Goal: Task Accomplishment & Management: Manage account settings

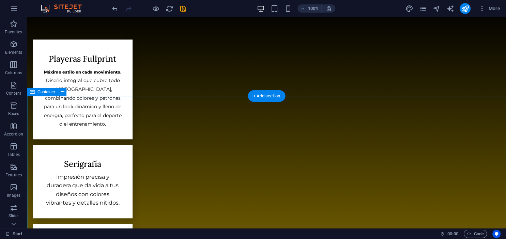
scroll to position [543, 0]
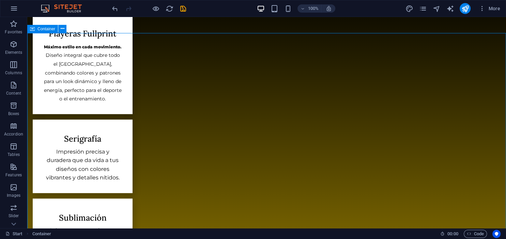
click at [53, 28] on span "Container" at bounding box center [47, 29] width 18 height 4
click at [63, 28] on icon at bounding box center [63, 28] width 4 height 7
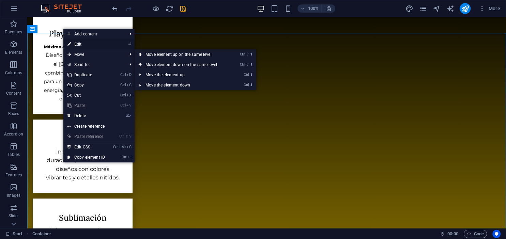
click at [83, 42] on link "⏎ Edit" at bounding box center [86, 44] width 46 height 10
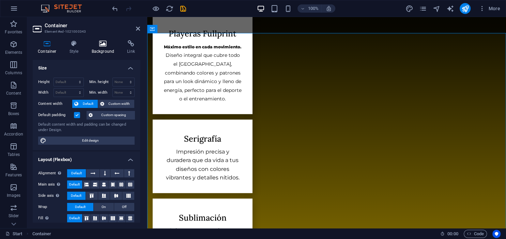
click at [90, 44] on icon at bounding box center [103, 43] width 33 height 7
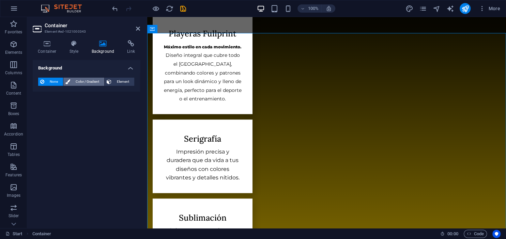
click at [73, 81] on span "Color / Gradient" at bounding box center [87, 82] width 30 height 8
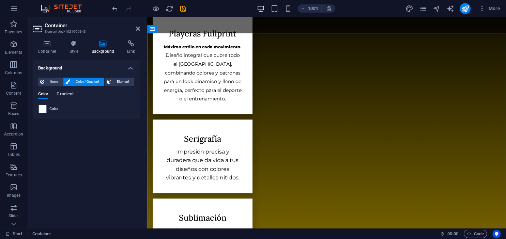
click at [69, 93] on span "Gradient" at bounding box center [65, 95] width 17 height 10
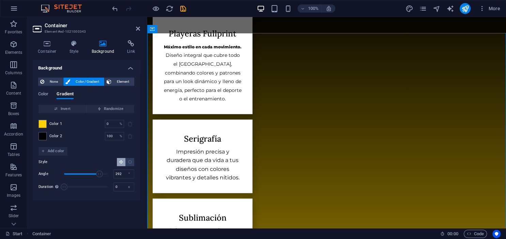
drag, startPoint x: 76, startPoint y: 172, endPoint x: 100, endPoint y: 172, distance: 24.2
click at [100, 172] on span "Angle" at bounding box center [99, 174] width 7 height 7
drag, startPoint x: 100, startPoint y: 172, endPoint x: 92, endPoint y: 172, distance: 7.8
click at [94, 172] on span "Angle" at bounding box center [97, 174] width 7 height 7
drag, startPoint x: 92, startPoint y: 172, endPoint x: 77, endPoint y: 173, distance: 14.7
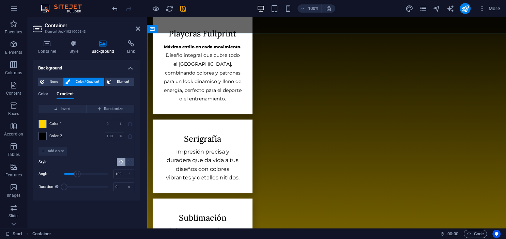
click at [77, 173] on span "Angle" at bounding box center [77, 174] width 7 height 7
drag, startPoint x: 77, startPoint y: 173, endPoint x: 72, endPoint y: 173, distance: 5.1
click at [72, 173] on span "Angle" at bounding box center [72, 174] width 7 height 7
drag, startPoint x: 72, startPoint y: 173, endPoint x: 63, endPoint y: 173, distance: 9.6
click at [69, 173] on span "Angle" at bounding box center [72, 174] width 7 height 7
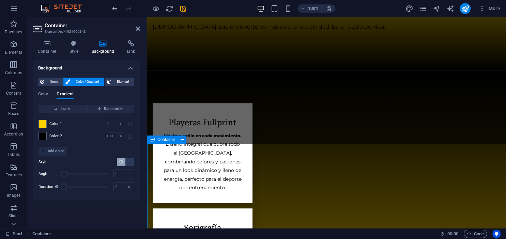
scroll to position [504, 0]
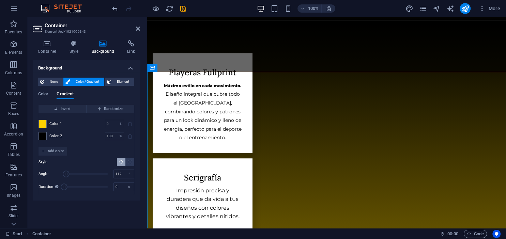
drag, startPoint x: 66, startPoint y: 175, endPoint x: 78, endPoint y: 174, distance: 11.6
click at [70, 174] on span "Angle" at bounding box center [66, 174] width 7 height 7
drag, startPoint x: 78, startPoint y: 174, endPoint x: 88, endPoint y: 174, distance: 10.2
click at [88, 174] on span "Angle" at bounding box center [84, 174] width 7 height 7
type input "178"
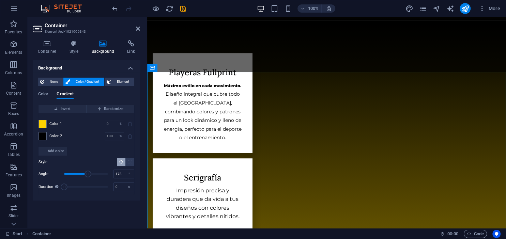
click at [86, 174] on span "Angle" at bounding box center [88, 174] width 7 height 7
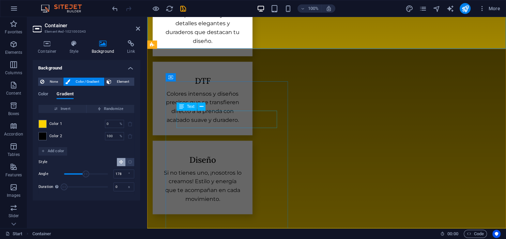
scroll to position [864, 0]
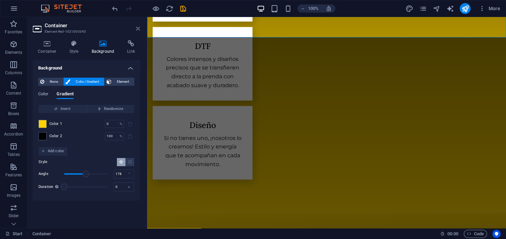
click at [136, 27] on icon at bounding box center [138, 28] width 4 height 5
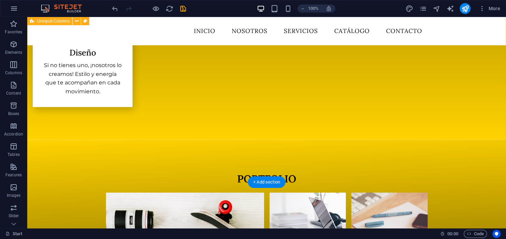
scroll to position [900, 0]
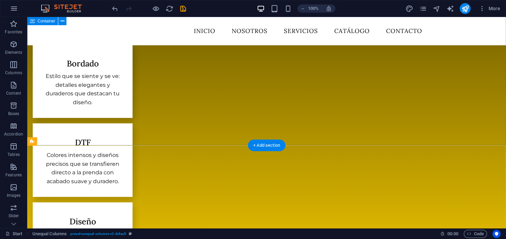
scroll to position [756, 0]
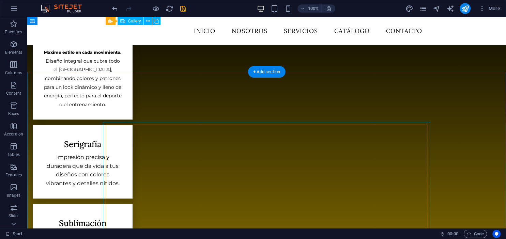
scroll to position [504, 0]
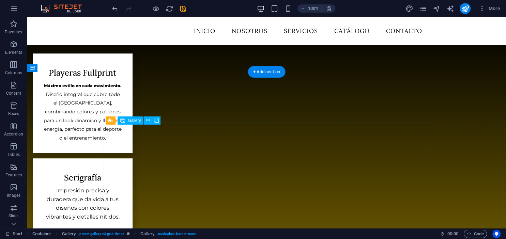
click at [132, 122] on span "Gallery" at bounding box center [134, 121] width 13 height 4
click at [132, 121] on span "Gallery" at bounding box center [134, 121] width 13 height 4
click at [146, 121] on button at bounding box center [148, 121] width 8 height 8
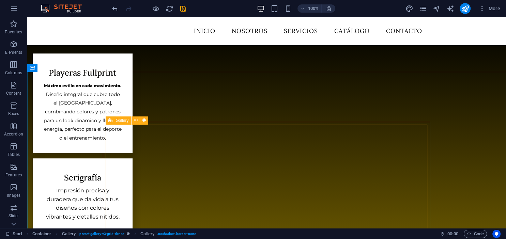
click at [110, 123] on icon at bounding box center [110, 121] width 4 height 8
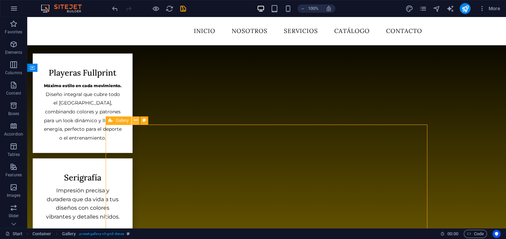
click at [135, 120] on icon at bounding box center [136, 120] width 4 height 7
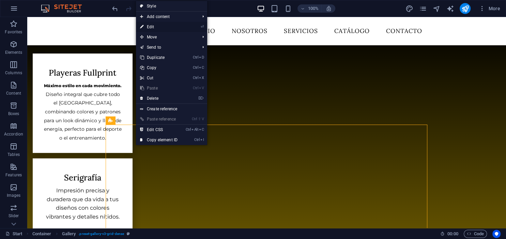
click at [163, 27] on link "⏎ Edit" at bounding box center [159, 27] width 46 height 10
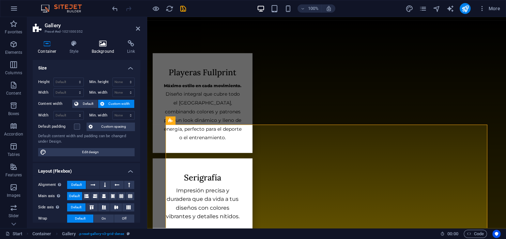
click at [98, 49] on h4 "Background" at bounding box center [105, 47] width 36 height 14
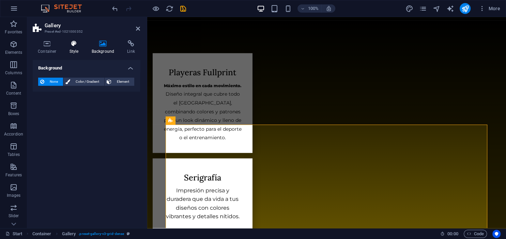
click at [77, 50] on h4 "Style" at bounding box center [75, 47] width 22 height 14
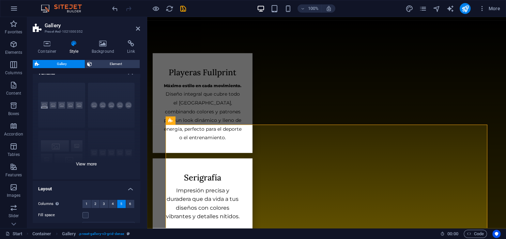
scroll to position [0, 0]
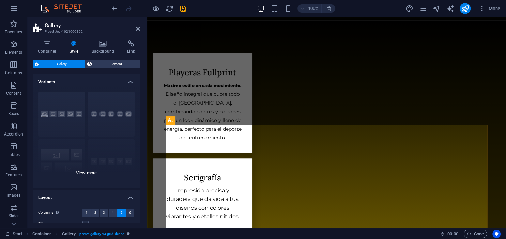
click at [87, 173] on div "Captions Circle Collage Default Grid Grid shifted" at bounding box center [86, 137] width 107 height 102
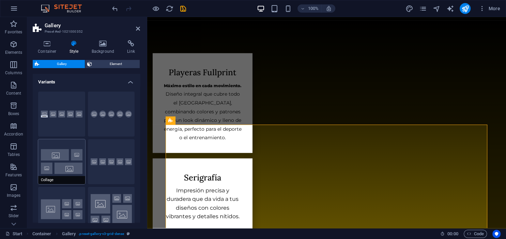
click at [72, 156] on button "Collage" at bounding box center [61, 161] width 47 height 45
type input "2"
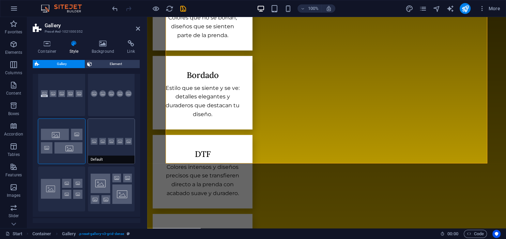
scroll to position [31, 0]
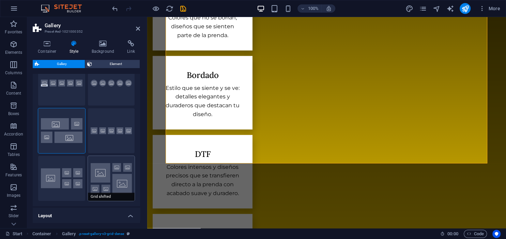
click at [113, 183] on button "Grid shifted" at bounding box center [111, 178] width 47 height 45
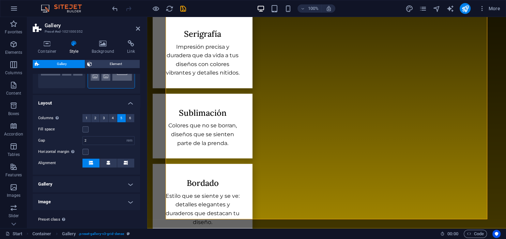
scroll to position [158, 0]
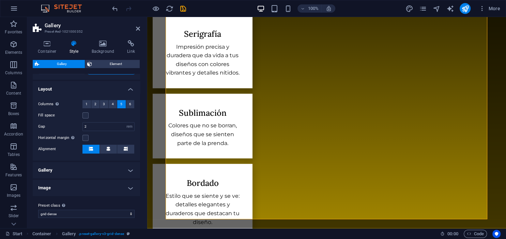
click at [123, 175] on h4 "Gallery" at bounding box center [86, 170] width 107 height 16
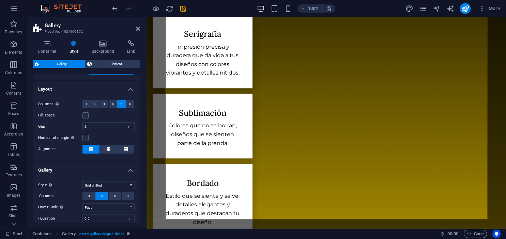
scroll to position [221, 0]
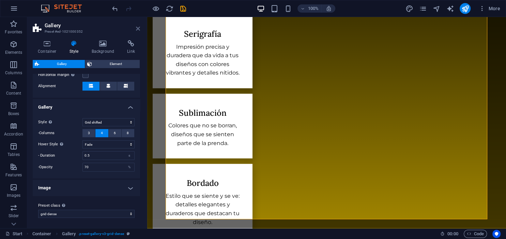
click at [139, 29] on icon at bounding box center [138, 28] width 4 height 5
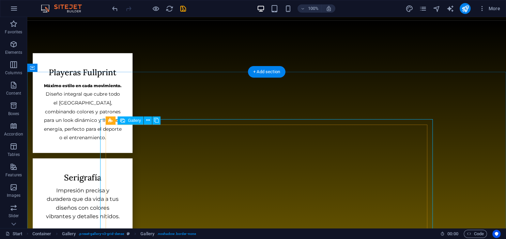
scroll to position [576, 0]
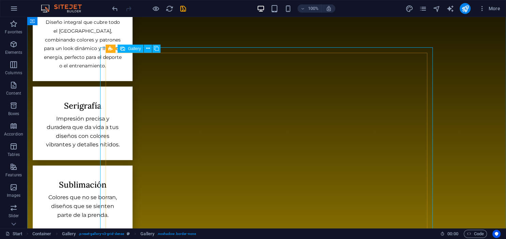
click at [147, 47] on icon at bounding box center [148, 48] width 4 height 7
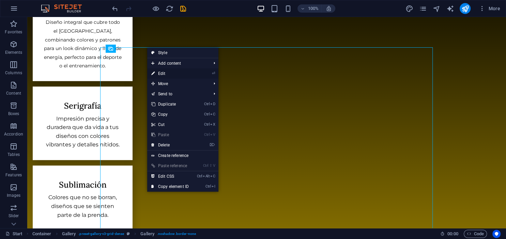
click at [161, 76] on link "⏎ Edit" at bounding box center [170, 74] width 46 height 10
select select "4"
select select "px"
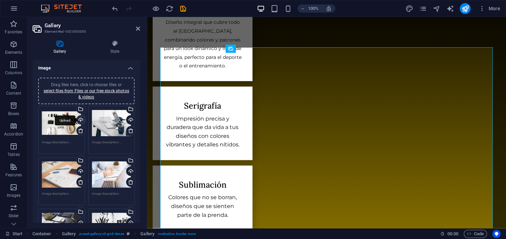
click at [82, 118] on div "Upload" at bounding box center [80, 121] width 10 height 10
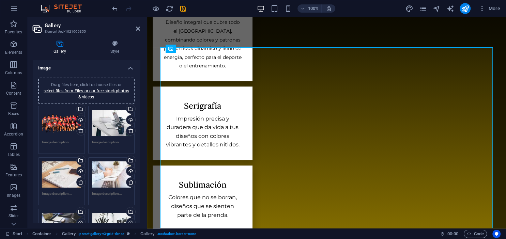
click at [64, 118] on div "Drag files here, click to choose files or select files from Files or our free s…" at bounding box center [61, 123] width 39 height 27
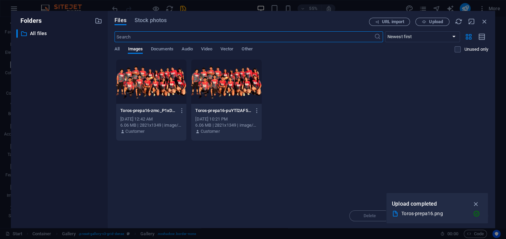
scroll to position [732, 0]
click at [491, 18] on div "Files Stock photos URL import Upload ​ Newest first Oldest first Name (A-Z) Nam…" at bounding box center [302, 120] width 388 height 218
drag, startPoint x: 482, startPoint y: 21, endPoint x: 332, endPoint y: 4, distance: 151.3
click at [482, 21] on icon "button" at bounding box center [485, 22] width 8 height 8
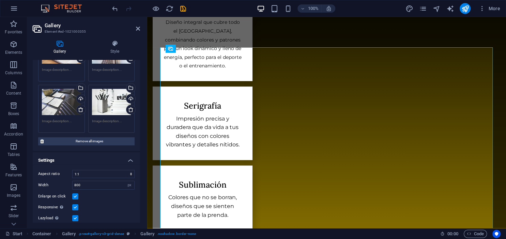
scroll to position [151, 0]
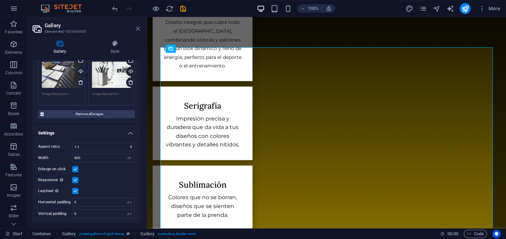
click at [138, 29] on icon at bounding box center [138, 28] width 4 height 5
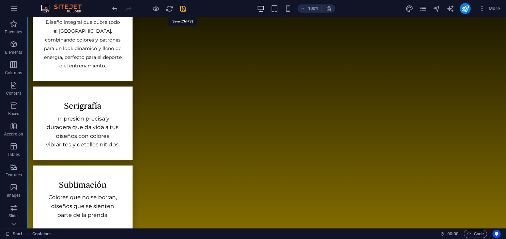
click at [179, 9] on icon "save" at bounding box center [183, 9] width 8 height 8
checkbox input "false"
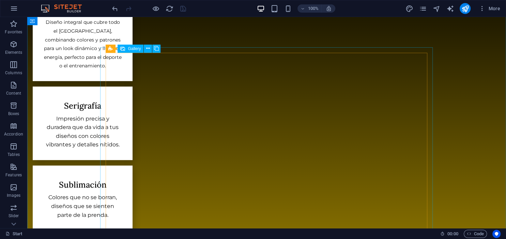
click at [148, 50] on icon at bounding box center [148, 48] width 4 height 7
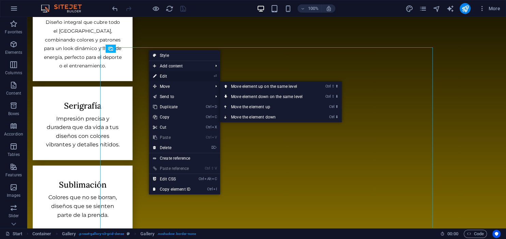
click at [173, 77] on link "⏎ Edit" at bounding box center [172, 76] width 46 height 10
select select "4"
select select "px"
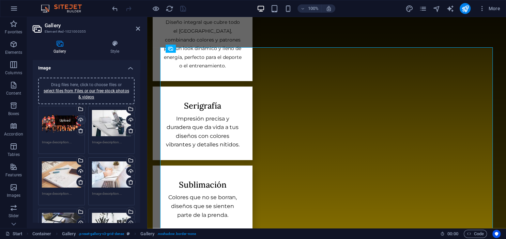
click at [78, 120] on div "Upload" at bounding box center [80, 121] width 10 height 10
click at [83, 120] on div "Upload" at bounding box center [80, 121] width 10 height 10
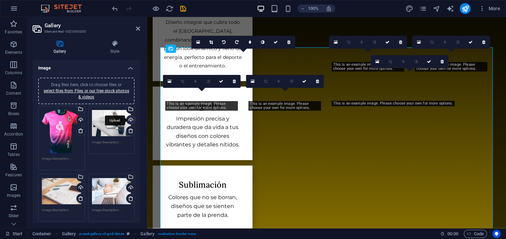
click at [130, 119] on div "Upload" at bounding box center [130, 121] width 10 height 10
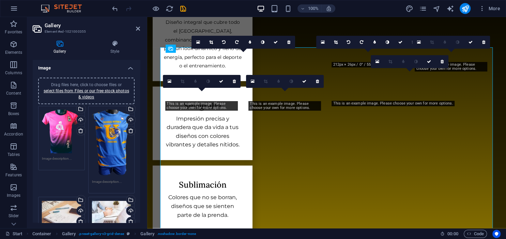
scroll to position [62, 0]
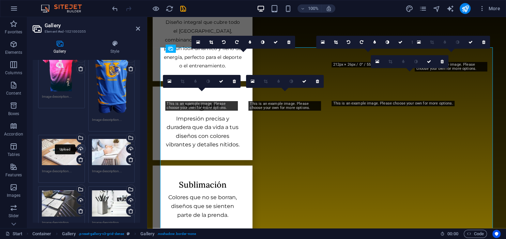
click at [83, 150] on div "Upload" at bounding box center [80, 150] width 10 height 10
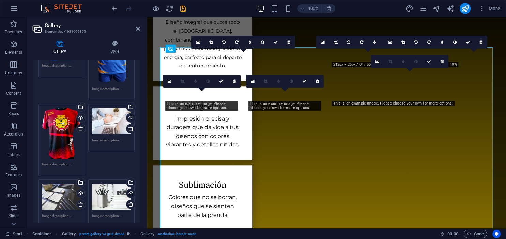
scroll to position [124, 0]
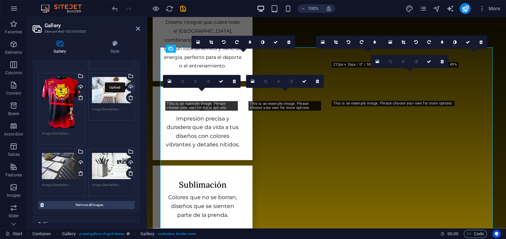
click at [129, 88] on div "Upload" at bounding box center [130, 88] width 10 height 10
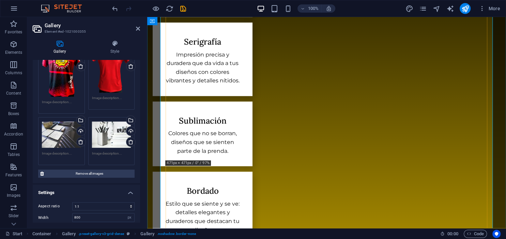
scroll to position [648, 0]
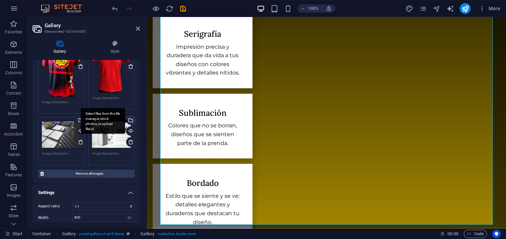
click at [83, 131] on div "Select files from the file manager, stock photos, or upload file(s)" at bounding box center [103, 121] width 44 height 26
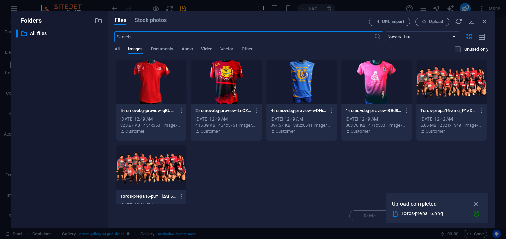
scroll to position [804, 0]
click at [483, 19] on icon "button" at bounding box center [485, 22] width 8 height 8
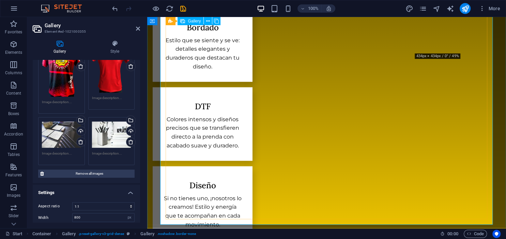
scroll to position [648, 0]
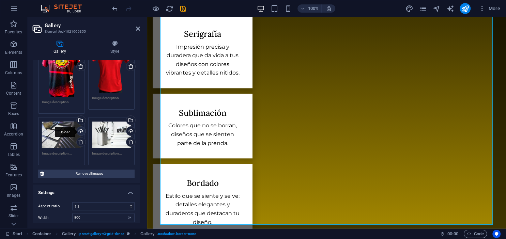
click at [81, 130] on div "Upload" at bounding box center [80, 132] width 10 height 10
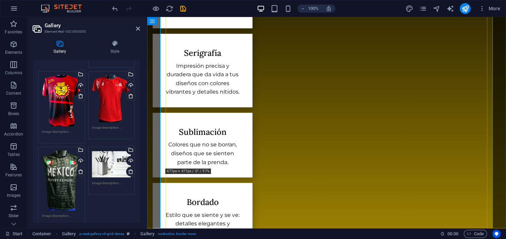
scroll to position [640, 0]
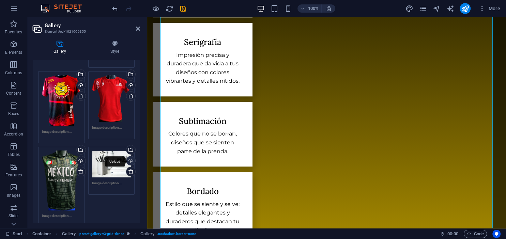
click at [133, 157] on div "Upload" at bounding box center [130, 161] width 10 height 10
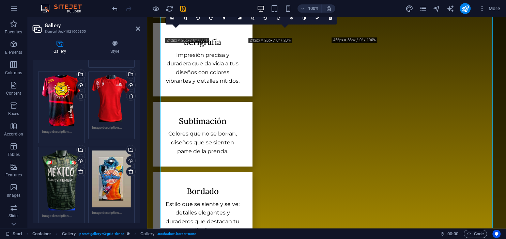
scroll to position [157, 0]
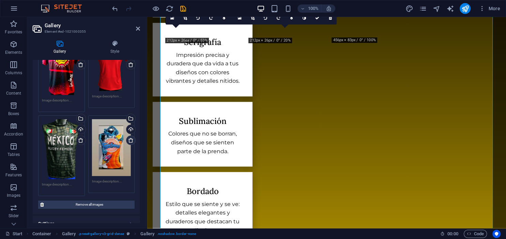
click at [129, 139] on icon at bounding box center [130, 140] width 5 height 5
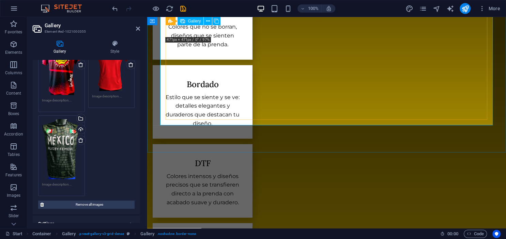
scroll to position [747, 0]
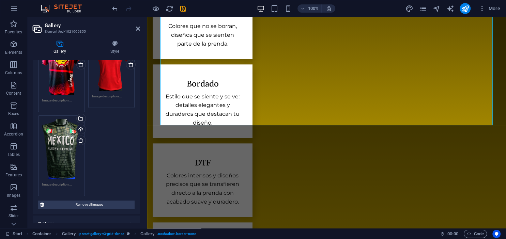
click at [140, 28] on aside "Gallery Element #ed-1021000355 Gallery Style Image Drag files here, click to ch…" at bounding box center [87, 122] width 120 height 211
click at [138, 28] on icon at bounding box center [138, 28] width 4 height 5
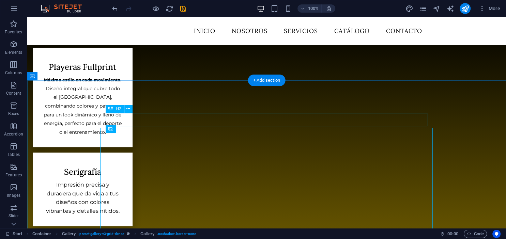
scroll to position [495, 0]
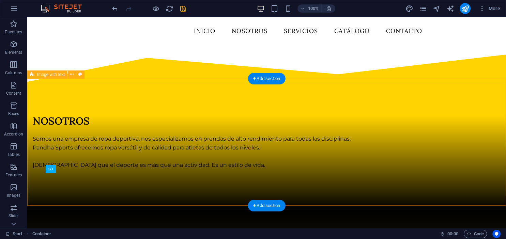
scroll to position [100, 0]
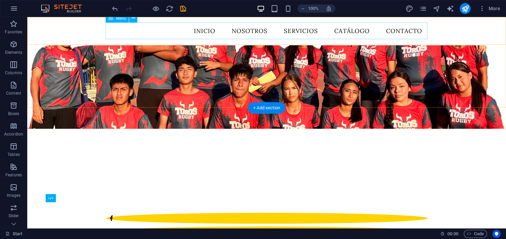
click at [215, 31] on nav "INICIO NOSOTROS Servicios CATÁLOGO CONTACTO" at bounding box center [267, 31] width 322 height 17
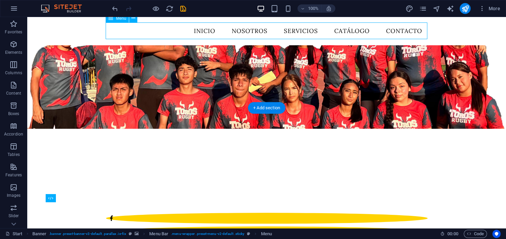
click at [208, 31] on nav "INICIO NOSOTROS Servicios CATÁLOGO CONTACTO" at bounding box center [267, 31] width 322 height 17
click at [247, 31] on nav "INICIO NOSOTROS Servicios CATÁLOGO CONTACTO" at bounding box center [267, 31] width 322 height 17
click at [288, 30] on nav "INICIO NOSOTROS Servicios CATÁLOGO CONTACTO" at bounding box center [267, 31] width 322 height 17
click at [356, 30] on nav "INICIO NOSOTROS Servicios CATÁLOGO CONTACTO" at bounding box center [267, 31] width 322 height 17
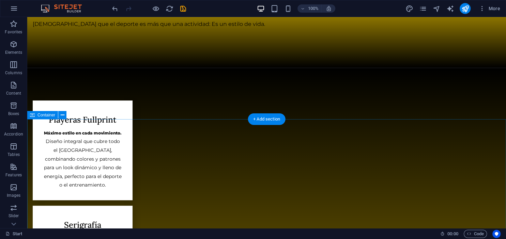
scroll to position [460, 0]
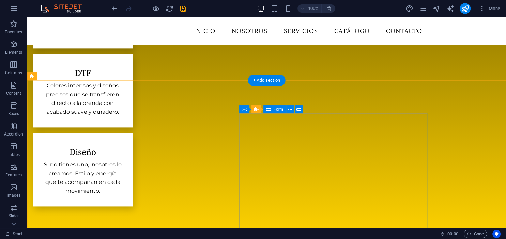
scroll to position [855, 0]
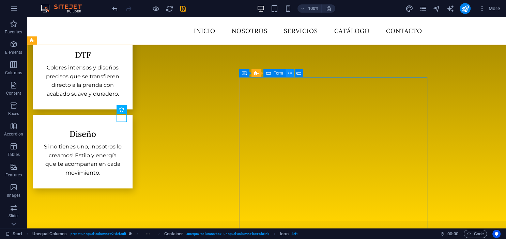
click at [288, 74] on button at bounding box center [290, 73] width 8 height 8
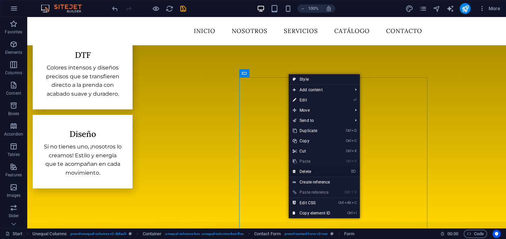
click at [304, 169] on link "⌦ Delete" at bounding box center [312, 172] width 46 height 10
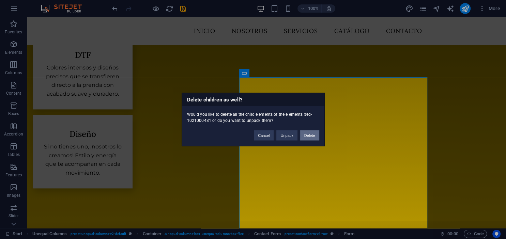
click at [310, 137] on button "Delete" at bounding box center [309, 136] width 19 height 10
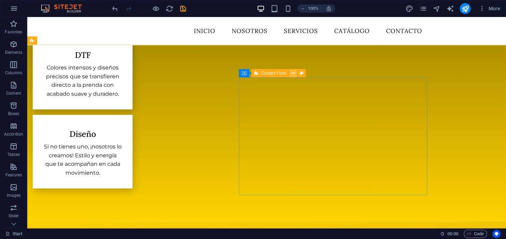
click at [293, 74] on icon at bounding box center [294, 73] width 4 height 7
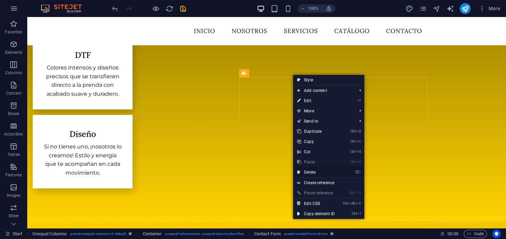
click at [319, 171] on link "⌦ Delete" at bounding box center [316, 172] width 46 height 10
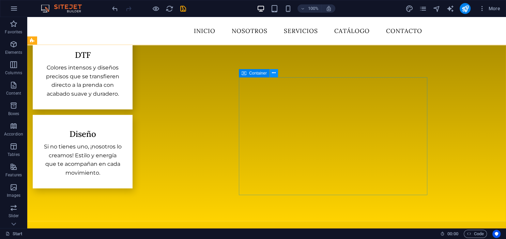
click at [273, 71] on icon at bounding box center [274, 73] width 4 height 7
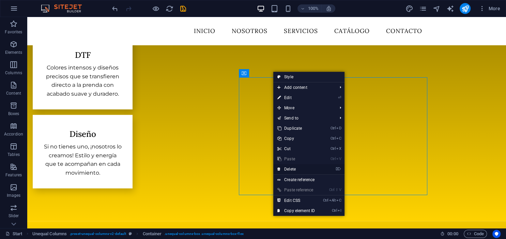
click at [295, 168] on link "⌦ Delete" at bounding box center [296, 169] width 46 height 10
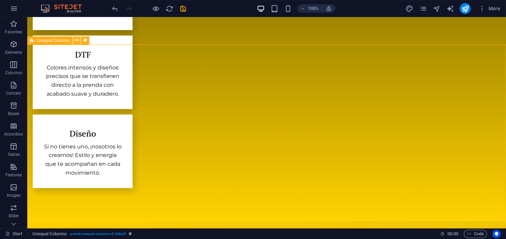
click at [76, 42] on icon at bounding box center [77, 40] width 4 height 7
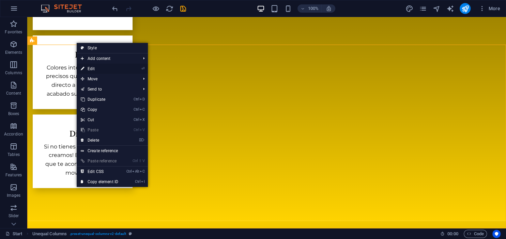
click at [92, 67] on link "⏎ Edit" at bounding box center [100, 69] width 46 height 10
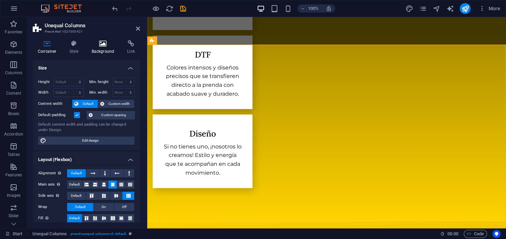
click at [99, 43] on icon at bounding box center [103, 43] width 33 height 7
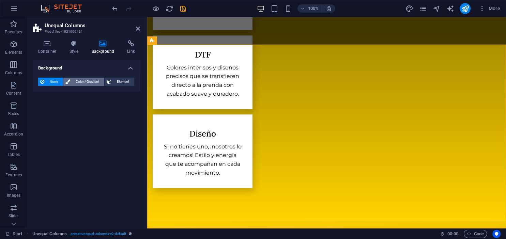
click at [64, 84] on button "Color / Gradient" at bounding box center [83, 82] width 41 height 8
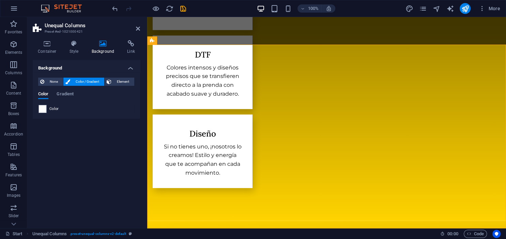
click at [52, 108] on span "Color" at bounding box center [54, 108] width 10 height 5
click at [66, 96] on span "Gradient" at bounding box center [65, 95] width 17 height 10
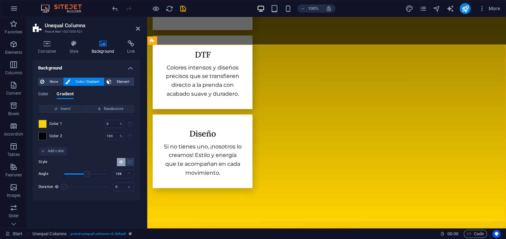
drag, startPoint x: 75, startPoint y: 174, endPoint x: 88, endPoint y: 174, distance: 13.3
click at [88, 174] on span "Angle" at bounding box center [87, 174] width 7 height 7
drag, startPoint x: 88, startPoint y: 174, endPoint x: 100, endPoint y: 174, distance: 11.3
click at [100, 174] on span "Angle" at bounding box center [99, 174] width 7 height 7
click at [100, 174] on span "Angle" at bounding box center [100, 174] width 7 height 7
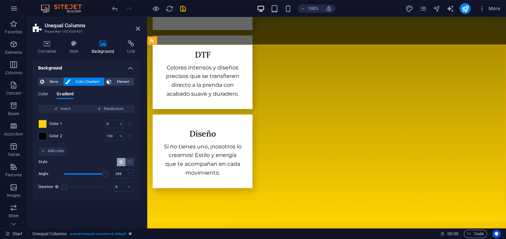
drag, startPoint x: 100, startPoint y: 174, endPoint x: 106, endPoint y: 174, distance: 5.5
click at [106, 174] on span "Angle" at bounding box center [105, 174] width 7 height 7
drag, startPoint x: 106, startPoint y: 174, endPoint x: 110, endPoint y: 174, distance: 3.8
click at [109, 174] on span "Angle" at bounding box center [106, 174] width 7 height 7
click at [108, 174] on span "Angle" at bounding box center [108, 174] width 7 height 7
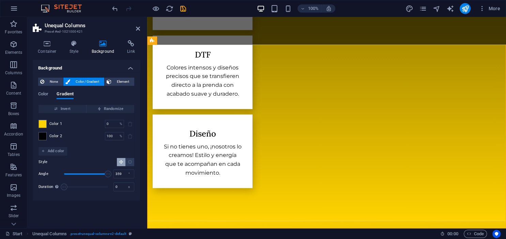
type input "356"
click at [108, 174] on span "Angle" at bounding box center [107, 174] width 7 height 7
click at [138, 25] on h2 "Unequal Columns" at bounding box center [92, 26] width 95 height 6
click at [136, 28] on icon at bounding box center [138, 28] width 4 height 5
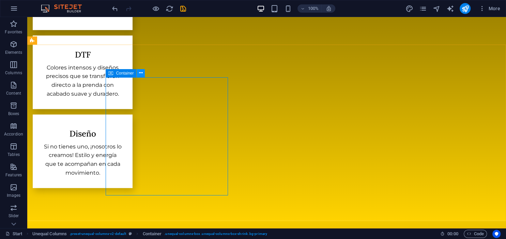
click at [138, 74] on button at bounding box center [141, 73] width 8 height 8
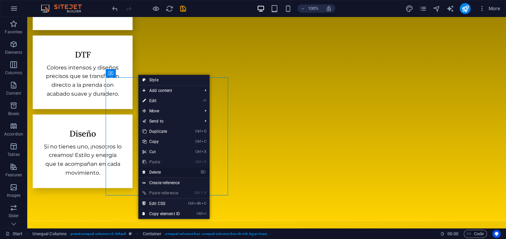
click at [158, 173] on link "⌦ Delete" at bounding box center [161, 172] width 46 height 10
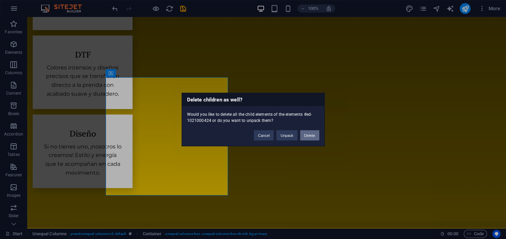
click at [306, 135] on button "Delete" at bounding box center [309, 136] width 19 height 10
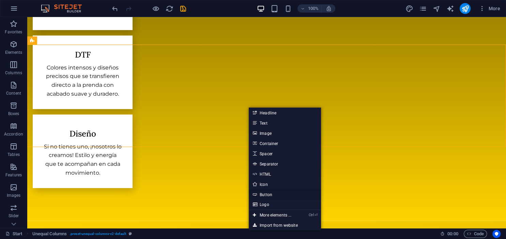
click at [276, 191] on link "Button" at bounding box center [285, 195] width 72 height 10
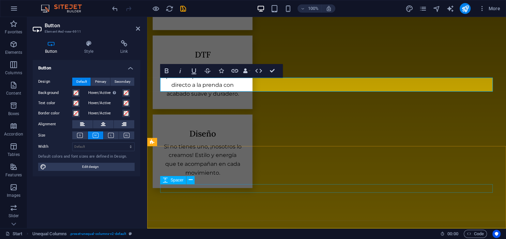
scroll to position [850, 0]
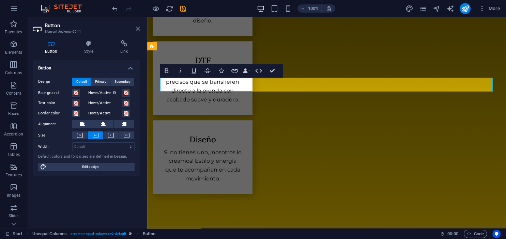
click at [137, 27] on header "Button Element #ed-new-6911" at bounding box center [86, 26] width 107 height 18
click at [139, 28] on icon at bounding box center [138, 28] width 4 height 5
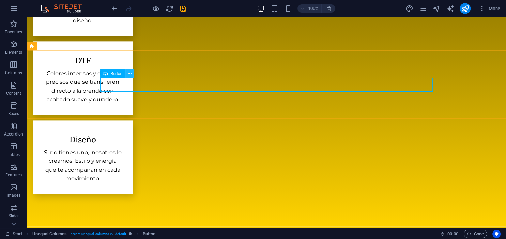
click at [128, 74] on icon at bounding box center [130, 73] width 4 height 7
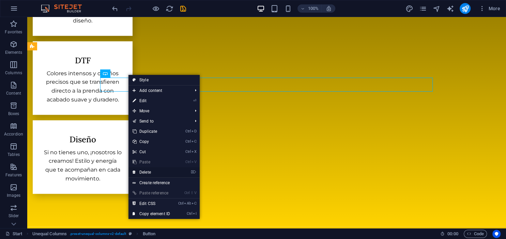
click at [153, 172] on link "⌦ Delete" at bounding box center [152, 172] width 46 height 10
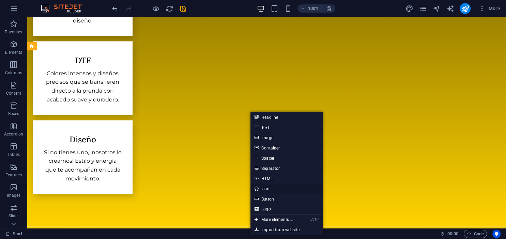
click at [267, 190] on link "Icon" at bounding box center [287, 189] width 72 height 10
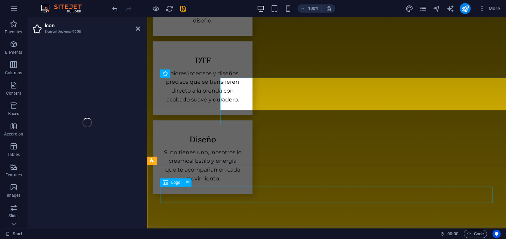
select select "xMidYMid"
select select "px"
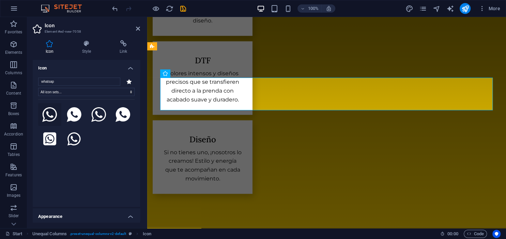
type input "whatsap"
click at [56, 120] on icon at bounding box center [49, 114] width 15 height 15
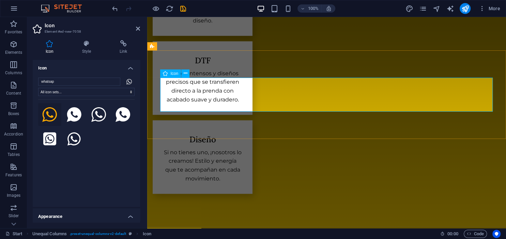
click at [136, 29] on header "Icon Element #ed-new-7058" at bounding box center [86, 26] width 107 height 18
click at [137, 29] on icon at bounding box center [138, 28] width 4 height 5
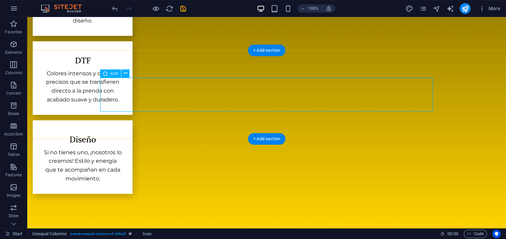
click at [117, 73] on span "Icon" at bounding box center [114, 74] width 8 height 4
click at [125, 73] on icon at bounding box center [126, 73] width 4 height 7
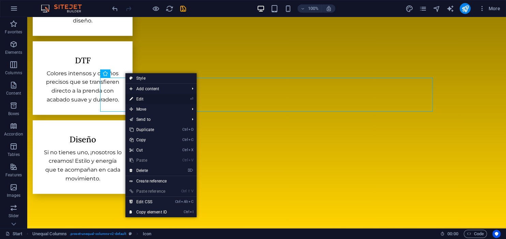
click at [141, 101] on link "⏎ Edit" at bounding box center [148, 99] width 46 height 10
select select "xMidYMid"
select select "px"
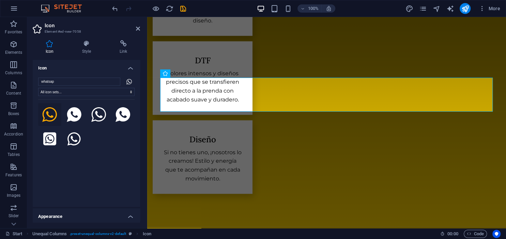
click at [53, 115] on icon at bounding box center [49, 114] width 15 height 15
click at [50, 115] on icon at bounding box center [49, 114] width 15 height 15
click at [87, 45] on icon at bounding box center [86, 43] width 35 height 7
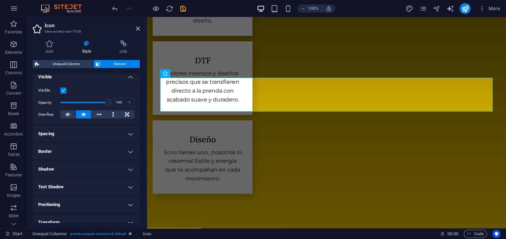
scroll to position [31, 0]
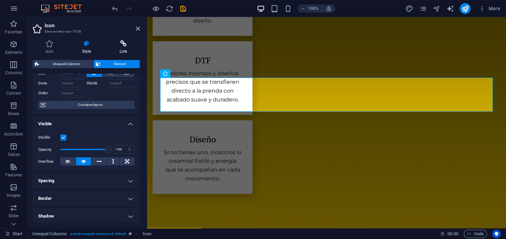
click at [125, 42] on icon at bounding box center [123, 43] width 33 height 7
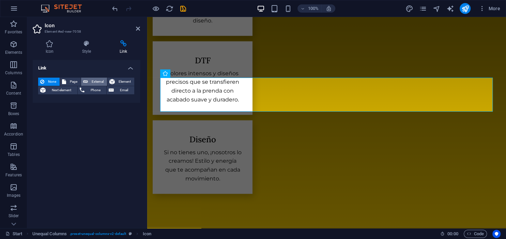
click at [104, 80] on span "External" at bounding box center [97, 82] width 15 height 8
select select "blank"
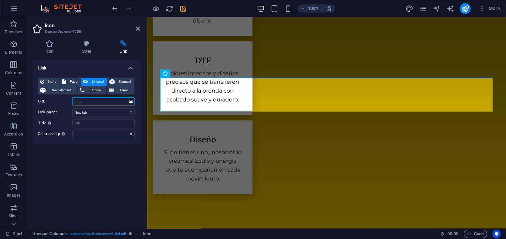
click at [94, 102] on input "URL" at bounding box center [103, 102] width 62 height 8
click at [184, 70] on icon at bounding box center [186, 73] width 4 height 7
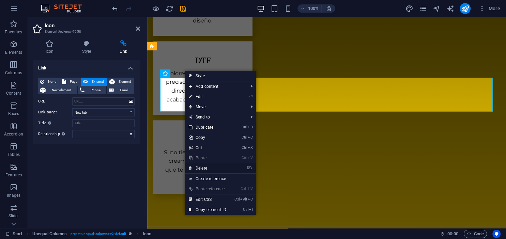
drag, startPoint x: 203, startPoint y: 167, endPoint x: 175, endPoint y: 147, distance: 34.0
click at [203, 167] on link "⌦ Delete" at bounding box center [208, 168] width 46 height 10
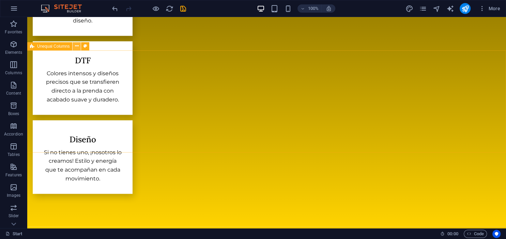
click at [78, 46] on icon at bounding box center [77, 46] width 4 height 7
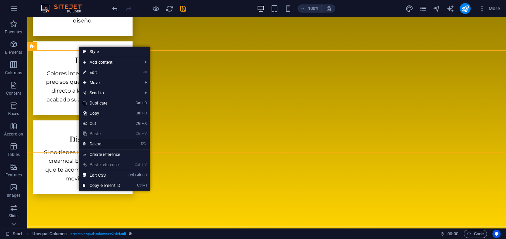
click at [102, 141] on link "⌦ Delete" at bounding box center [102, 144] width 46 height 10
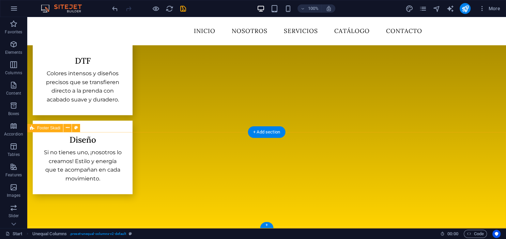
scroll to position [795, 0]
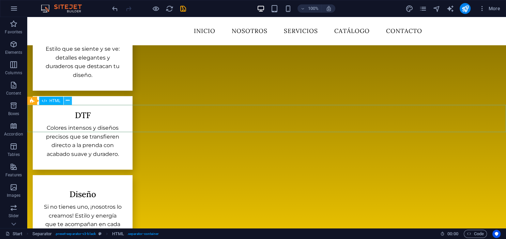
click at [68, 101] on icon at bounding box center [68, 100] width 4 height 7
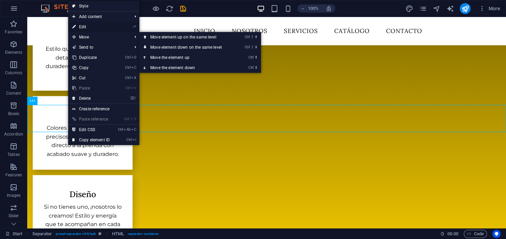
click at [93, 26] on link "⏎ Edit" at bounding box center [91, 27] width 46 height 10
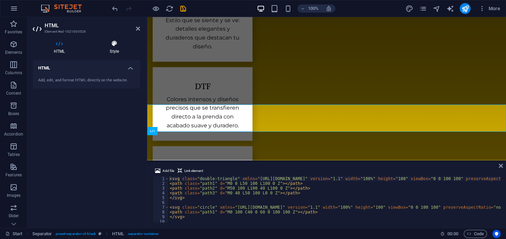
click at [115, 46] on icon at bounding box center [114, 43] width 51 height 7
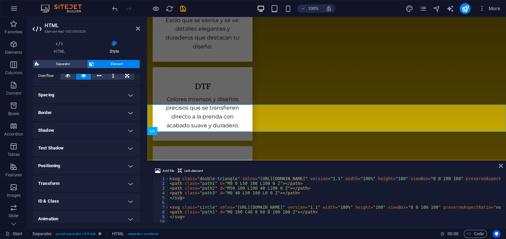
scroll to position [124, 0]
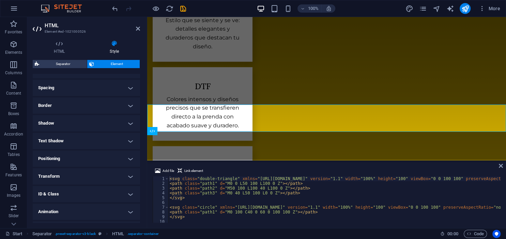
click at [83, 89] on h4 "Spacing" at bounding box center [86, 88] width 107 height 16
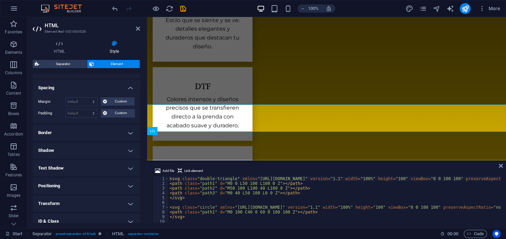
click at [86, 138] on h4 "Border" at bounding box center [86, 133] width 107 height 16
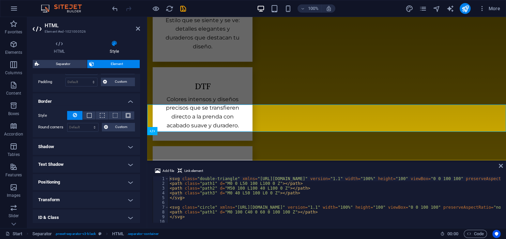
click at [88, 144] on h4 "Shadow" at bounding box center [86, 147] width 107 height 16
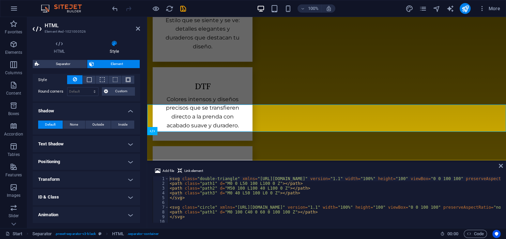
scroll to position [208, 0]
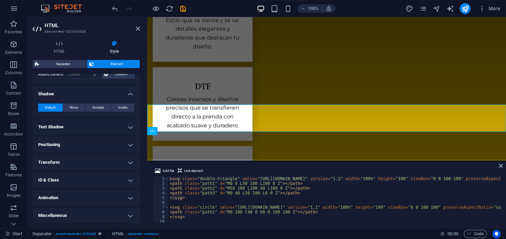
click at [85, 117] on ul "Layout How this element expands within the layout (Flexbox). Size Default auto …" at bounding box center [86, 45] width 107 height 359
click at [85, 126] on h4 "Text Shadow" at bounding box center [86, 127] width 107 height 16
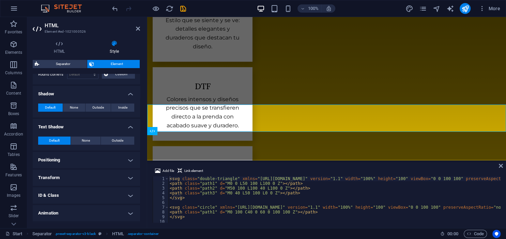
click at [80, 158] on h4 "Positioning" at bounding box center [86, 160] width 107 height 16
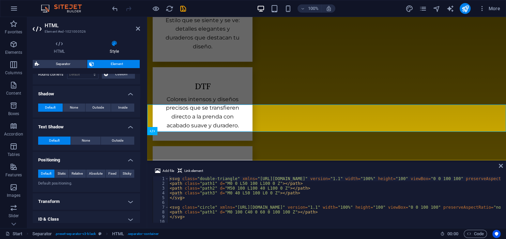
scroll to position [247, 0]
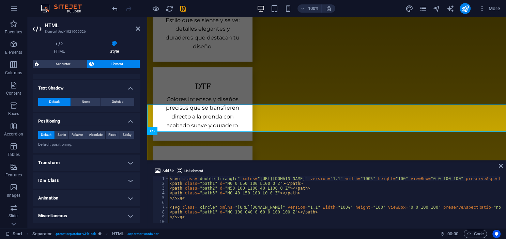
click at [79, 152] on ul "Layout How this element expands within the layout (Flexbox). Size Default auto …" at bounding box center [86, 26] width 107 height 398
click at [79, 158] on h4 "Transform" at bounding box center [86, 163] width 107 height 16
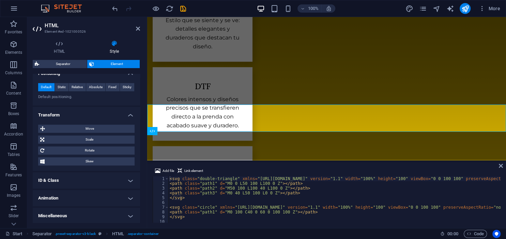
click at [85, 177] on h4 "ID & Class" at bounding box center [86, 181] width 107 height 16
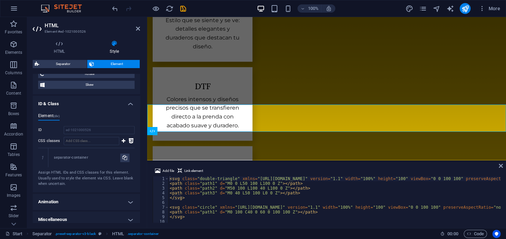
scroll to position [375, 0]
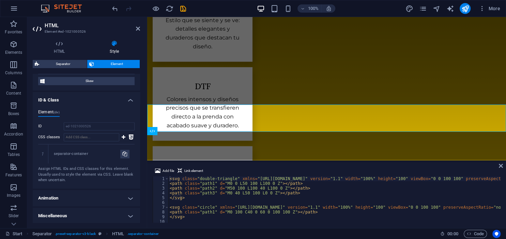
click at [87, 174] on div "Assign HTML IDs and CSS classes for this element. Usually used to style the ele…" at bounding box center [86, 174] width 96 height 17
click at [88, 197] on h4 "Animation" at bounding box center [86, 198] width 107 height 16
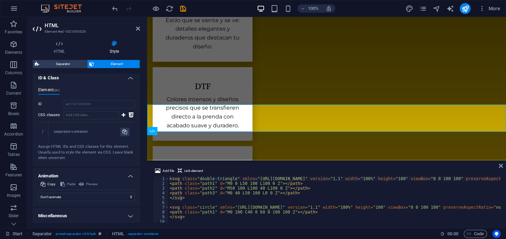
click at [90, 210] on h4 "Miscellaneous" at bounding box center [86, 216] width 107 height 16
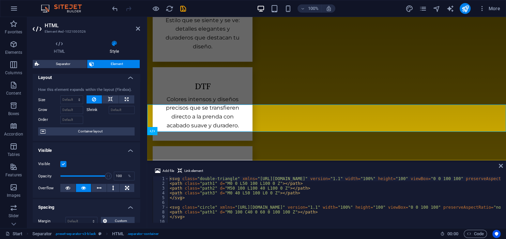
scroll to position [0, 0]
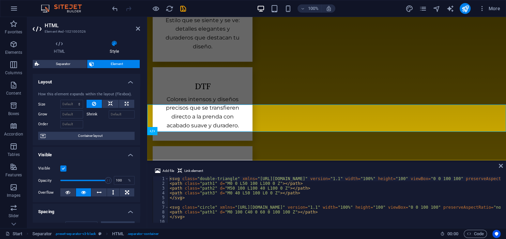
click at [59, 59] on div "HTML Style HTML Add, edit, and format HTML directly on the website. Separator E…" at bounding box center [86, 131] width 107 height 183
click at [59, 61] on span "Separator" at bounding box center [63, 64] width 44 height 8
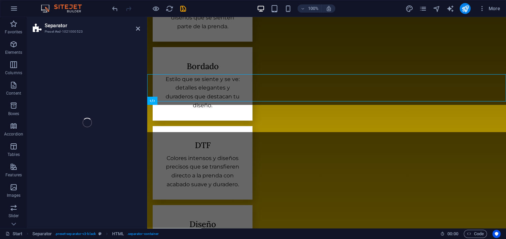
select select "polygon2"
select select "rem"
select select "preset-separator-v3-black"
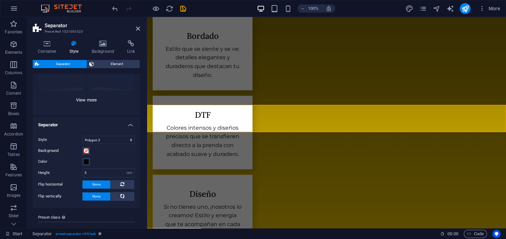
scroll to position [85, 0]
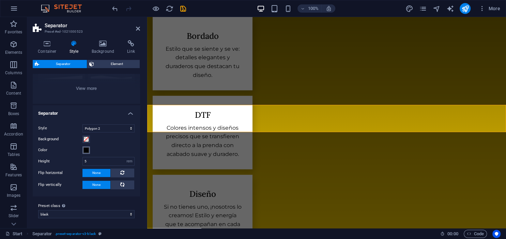
click at [86, 153] on button "Color" at bounding box center [87, 151] width 8 height 8
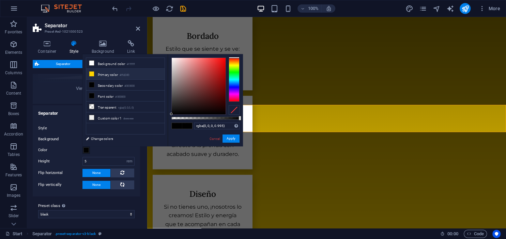
click at [105, 75] on li "Primary color #ffd300" at bounding box center [125, 74] width 78 height 11
type input "rgba(255, 211, 0, 0.995)"
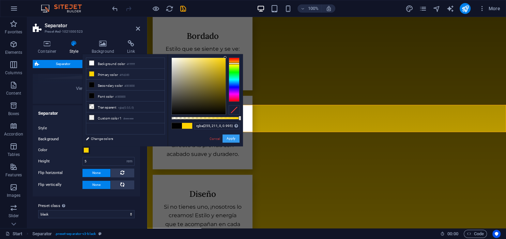
click at [231, 140] on button "Apply" at bounding box center [231, 139] width 17 height 8
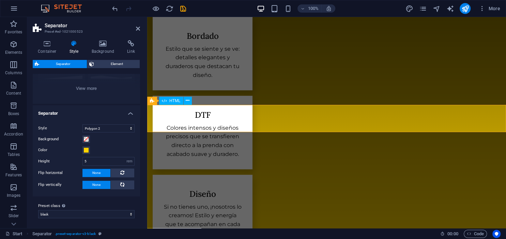
click at [137, 28] on icon at bounding box center [138, 28] width 4 height 5
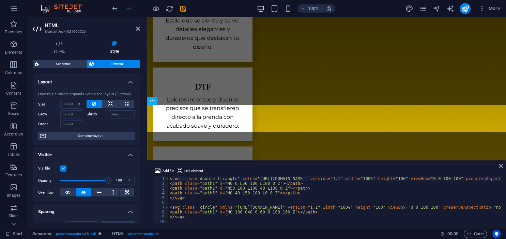
click at [59, 59] on div "HTML Style HTML Add, edit, and format HTML directly on the website. Separator E…" at bounding box center [86, 131] width 107 height 183
click at [59, 62] on span "Separator" at bounding box center [63, 64] width 44 height 8
select select "polygon2"
select select "rem"
select select "preset-separator-v3-black"
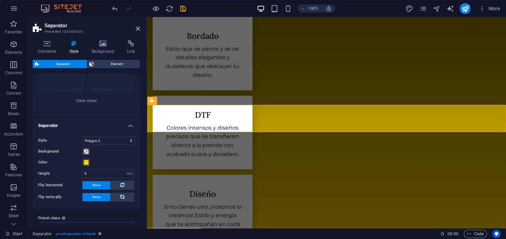
scroll to position [85, 0]
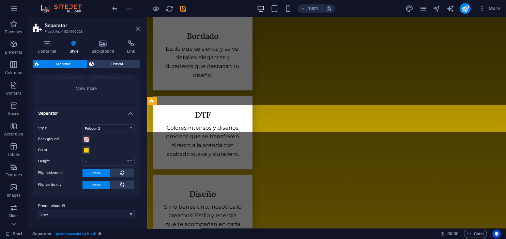
click at [139, 29] on icon at bounding box center [138, 28] width 4 height 5
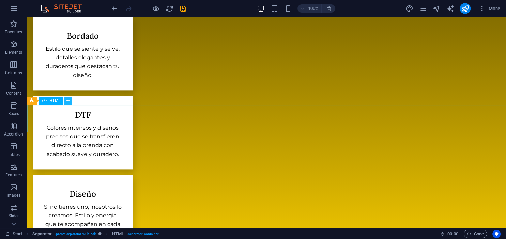
click at [65, 100] on button at bounding box center [68, 101] width 8 height 8
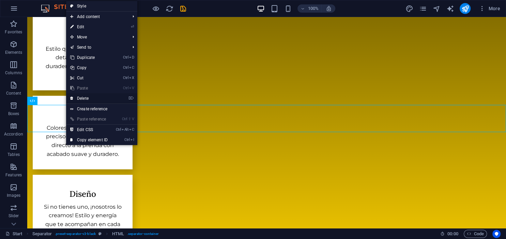
click at [80, 97] on link "⌦ Delete" at bounding box center [89, 98] width 46 height 10
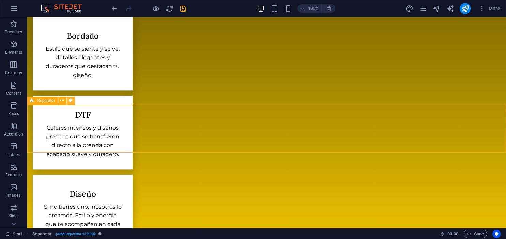
click at [69, 101] on button at bounding box center [71, 101] width 8 height 8
select select "polygon2"
select select "rem"
select select "preset-separator-v3-black"
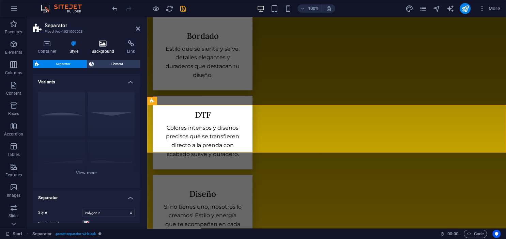
click at [108, 47] on icon at bounding box center [103, 43] width 33 height 7
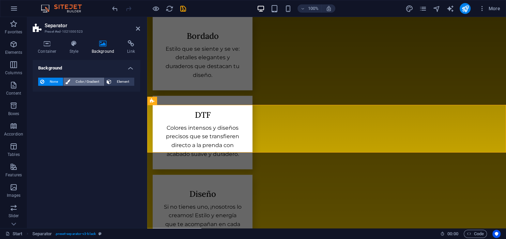
click at [86, 85] on span "Color / Gradient" at bounding box center [87, 82] width 30 height 8
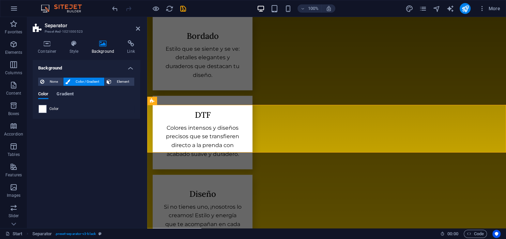
click at [61, 94] on span "Gradient" at bounding box center [65, 95] width 17 height 10
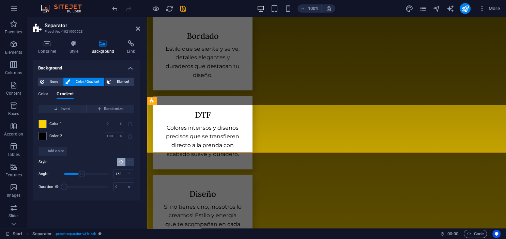
drag, startPoint x: 76, startPoint y: 173, endPoint x: 83, endPoint y: 172, distance: 7.2
click at [83, 172] on span "Angle" at bounding box center [81, 174] width 7 height 7
drag, startPoint x: 83, startPoint y: 172, endPoint x: 97, endPoint y: 172, distance: 14.3
click at [97, 172] on span "Angle" at bounding box center [96, 174] width 7 height 7
drag, startPoint x: 97, startPoint y: 172, endPoint x: 103, endPoint y: 172, distance: 6.5
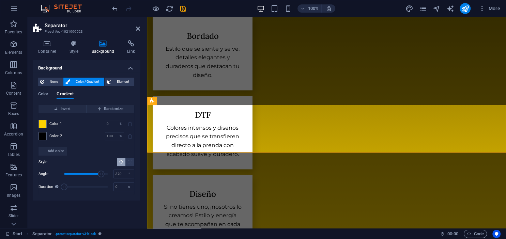
click at [103, 172] on span "Angle" at bounding box center [101, 174] width 7 height 7
drag, startPoint x: 103, startPoint y: 172, endPoint x: 107, endPoint y: 171, distance: 3.8
click at [107, 171] on span "Angle" at bounding box center [106, 174] width 7 height 7
click at [109, 171] on span "Angle" at bounding box center [105, 174] width 7 height 7
drag, startPoint x: 109, startPoint y: 171, endPoint x: 103, endPoint y: 171, distance: 6.5
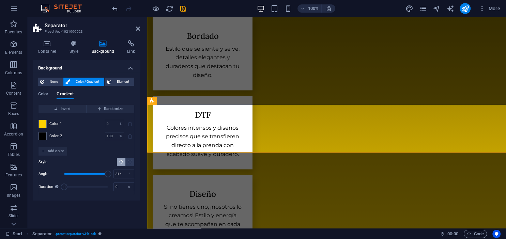
click at [105, 171] on span "Angle" at bounding box center [108, 174] width 7 height 7
type input "339"
click at [106, 171] on span "Angle" at bounding box center [105, 174] width 7 height 7
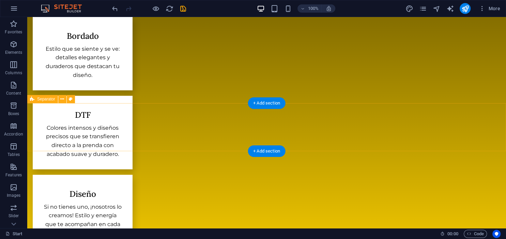
scroll to position [816, 0]
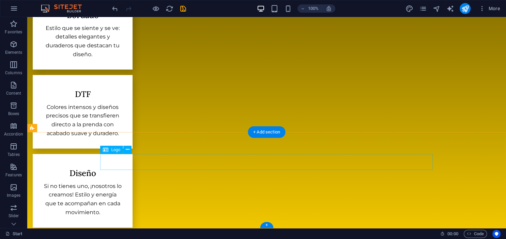
select select "px"
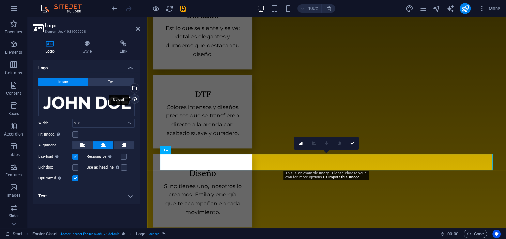
click at [133, 99] on div "Upload" at bounding box center [134, 100] width 10 height 10
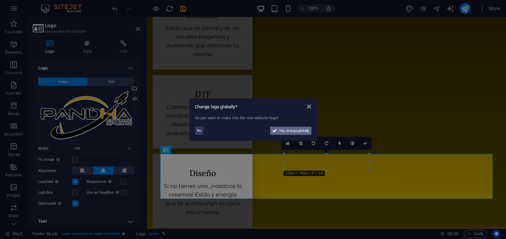
click at [280, 131] on span "Yes, change globally" at bounding box center [294, 131] width 30 height 8
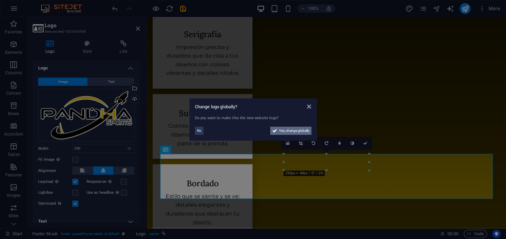
scroll to position [828, 0]
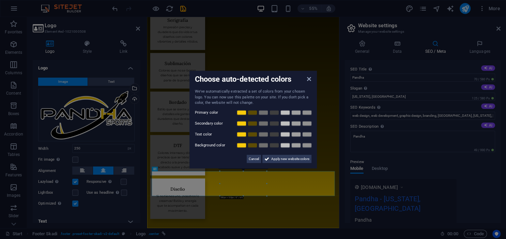
click at [500, 27] on aside "Choose auto-detected colors We've automatically extracted a set of colors from …" at bounding box center [253, 119] width 506 height 239
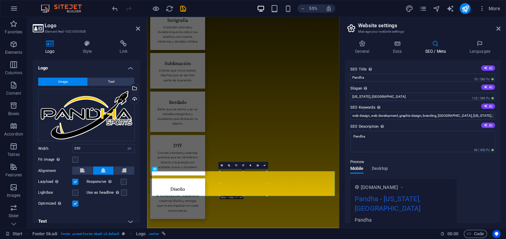
click at [496, 25] on h2 "Website settings" at bounding box center [429, 26] width 143 height 6
drag, startPoint x: 497, startPoint y: 29, endPoint x: 210, endPoint y: 78, distance: 291.6
click at [497, 29] on icon at bounding box center [499, 28] width 4 height 5
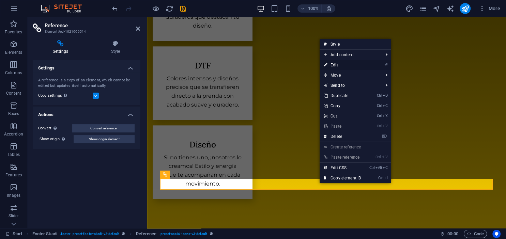
drag, startPoint x: 341, startPoint y: 64, endPoint x: 193, endPoint y: 47, distance: 148.7
click at [341, 64] on link "⏎ Edit" at bounding box center [343, 65] width 46 height 10
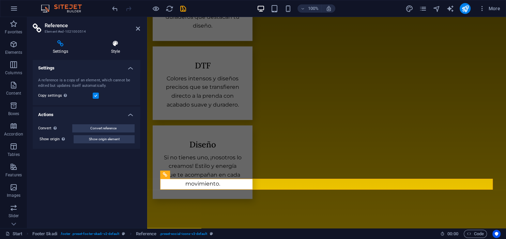
click at [115, 45] on icon at bounding box center [115, 43] width 49 height 7
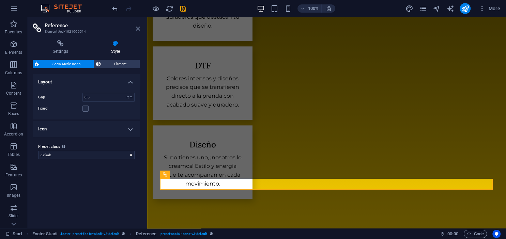
click at [137, 27] on icon at bounding box center [138, 28] width 4 height 5
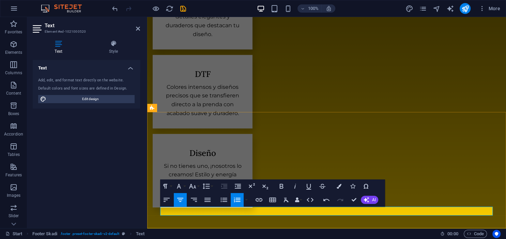
drag, startPoint x: 291, startPoint y: 211, endPoint x: 280, endPoint y: 211, distance: 11.6
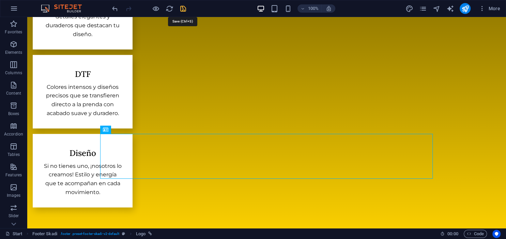
click at [184, 8] on icon "save" at bounding box center [183, 9] width 8 height 8
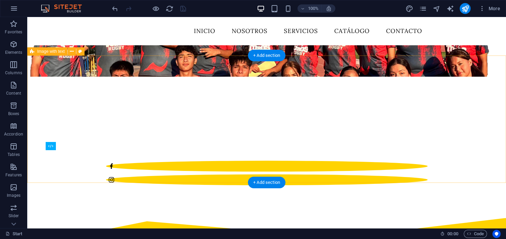
scroll to position [0, 0]
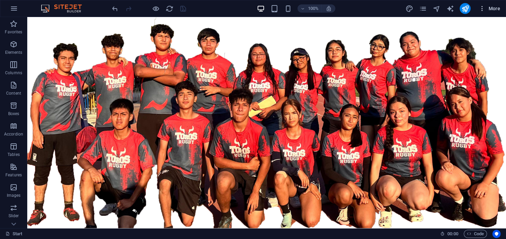
click at [495, 8] on span "More" at bounding box center [489, 8] width 21 height 7
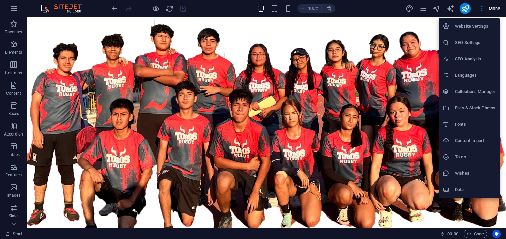
click at [479, 39] on h6 "SEO Settings" at bounding box center [475, 43] width 41 height 8
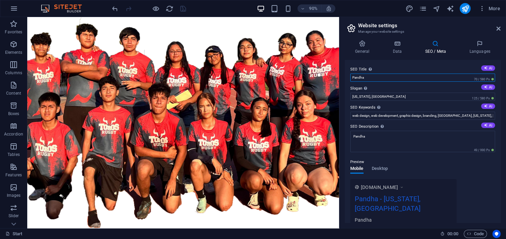
click at [376, 76] on input "Pandha" at bounding box center [423, 78] width 145 height 8
type input "Pandha Sports"
type input "J"
type input "t"
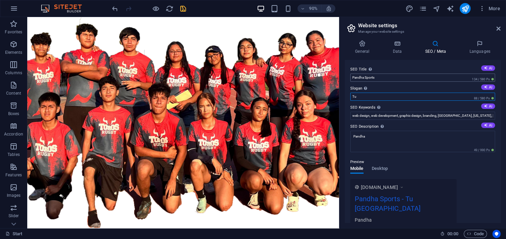
type input "T"
click at [388, 98] on input "Slogan The slogan of your website. AI" at bounding box center [423, 97] width 145 height 8
type input "Tu estilo, tu juego"
click at [401, 118] on input "web design, web development, graphic design, branding, Pandha, New York, NY" at bounding box center [423, 116] width 145 height 8
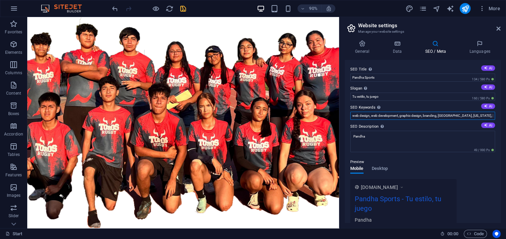
click at [401, 118] on input "web design, web development, graphic design, branding, Pandha, New York, NY" at bounding box center [423, 116] width 145 height 8
click at [488, 106] on button "AI" at bounding box center [488, 106] width 14 height 5
click at [487, 117] on input "playeras personalizadas, fullprint, deportes, playeras, playeras deportivas, di…" at bounding box center [423, 116] width 145 height 8
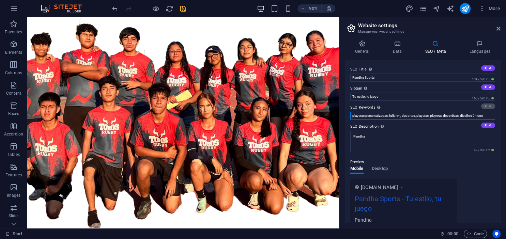
click at [487, 117] on input "playeras personalizadas, fullprint, deportes, playeras, playeras deportivas, di…" at bounding box center [423, 116] width 145 height 8
click at [484, 116] on input "sports apparel, high-performance clothing, custom jerseys, vibrant printing, at…" at bounding box center [423, 116] width 145 height 8
paste input "playeras personalizadas, fullprint, deportes, playeras, playeras deportivas, di…"
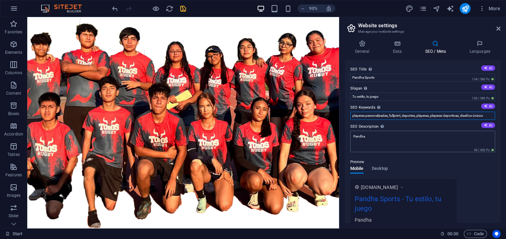
type input "playeras personalizadas, fullprint, deportes, playeras, playeras deportivas, di…"
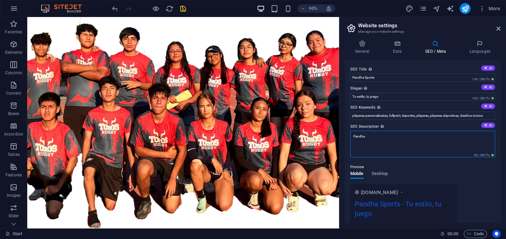
click at [424, 139] on textarea "Pandha" at bounding box center [423, 144] width 145 height 27
click at [382, 140] on textarea "Pandha" at bounding box center [423, 144] width 145 height 27
paste textarea "Somos una empresa de ropa deportiva, nos especializamos en prendas de alto rend…"
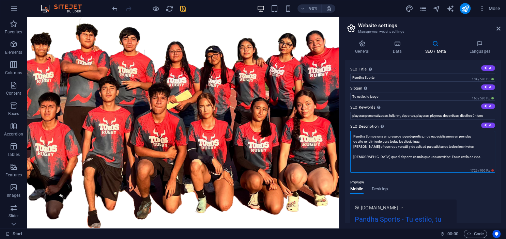
click at [367, 135] on textarea "Pandha Somos una empresa de ropa deportiva, nos especializamos en prendas de al…" at bounding box center [423, 152] width 145 height 42
click at [369, 145] on textarea "Pandha somos una empresa de ropa deportiva, nos especializamos en prendas de al…" at bounding box center [423, 152] width 145 height 42
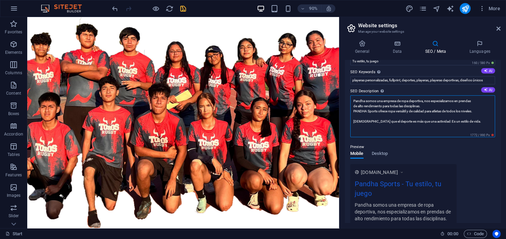
scroll to position [31, 0]
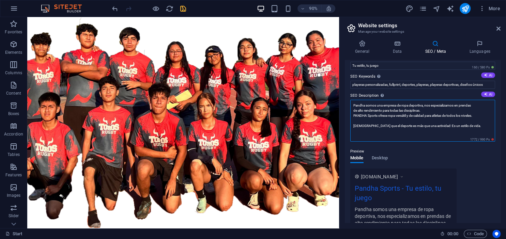
drag, startPoint x: 359, startPoint y: 116, endPoint x: 478, endPoint y: 120, distance: 119.1
click at [478, 120] on textarea "Pandha somos una empresa de ropa deportiva, nos especializamos en prendas de al…" at bounding box center [423, 121] width 145 height 42
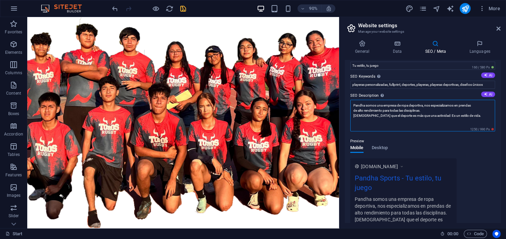
click at [451, 117] on textarea "Pandha somos una empresa de ropa deportiva, nos especializamos en prendas de al…" at bounding box center [423, 116] width 145 height 32
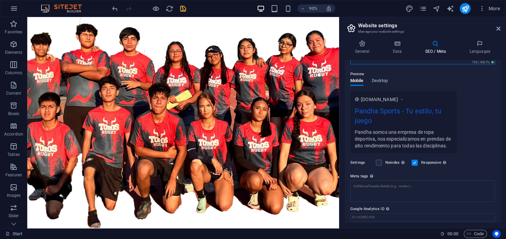
scroll to position [116, 0]
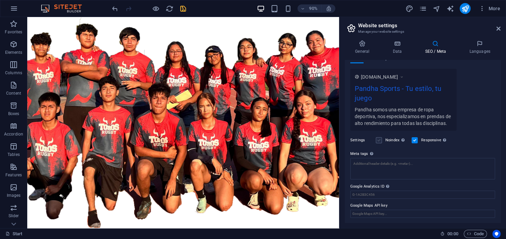
type textarea "Pandha somos una empresa de ropa deportiva, nos especializamos en prendas de al…"
click at [378, 140] on label at bounding box center [379, 140] width 6 height 6
click at [0, 0] on input "Noindex Instruct search engines to exclude this website from search results." at bounding box center [0, 0] width 0 height 0
click at [378, 140] on label at bounding box center [379, 140] width 6 height 6
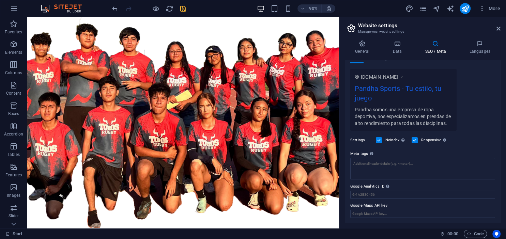
click at [0, 0] on input "Noindex Instruct search engines to exclude this website from search results." at bounding box center [0, 0] width 0 height 0
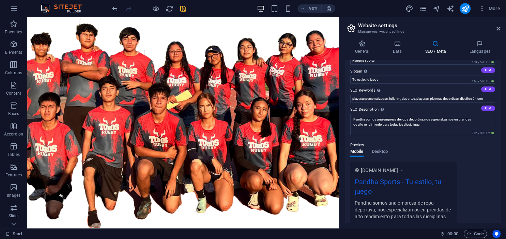
scroll to position [0, 0]
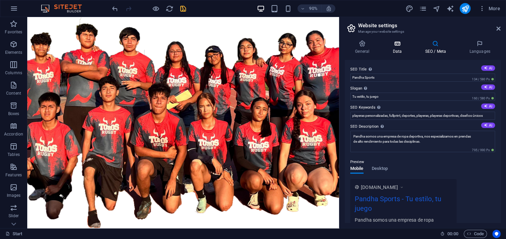
click at [409, 47] on h4 "Data" at bounding box center [399, 47] width 32 height 14
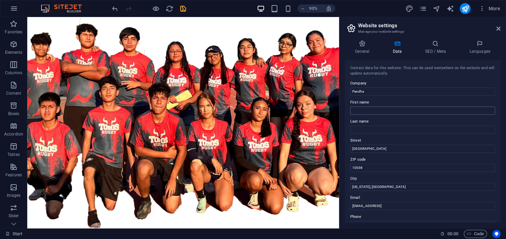
scroll to position [62, 0]
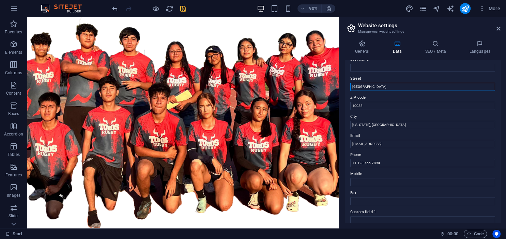
click at [395, 87] on input "Brooklyn Bridge" at bounding box center [423, 87] width 145 height 8
type input "Monterrey, NL"
paste input "64620"
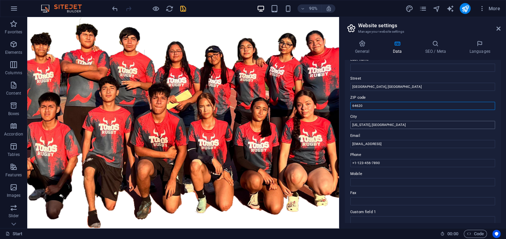
type input "64620"
drag, startPoint x: 376, startPoint y: 122, endPoint x: 285, endPoint y: 119, distance: 90.4
click at [351, 121] on input "New York, NY" at bounding box center [423, 125] width 145 height 8
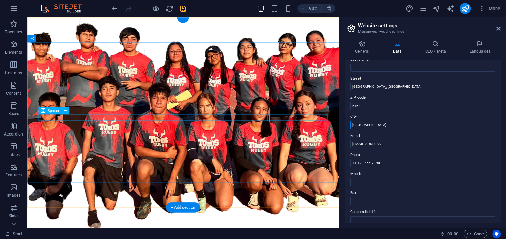
type input "Monterrey"
type input "dianak@pandha.mx"
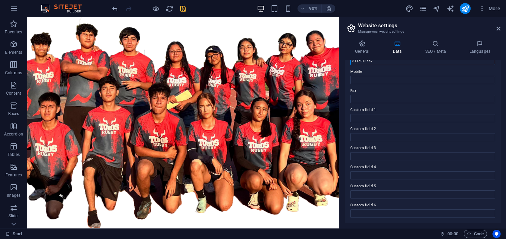
scroll to position [0, 0]
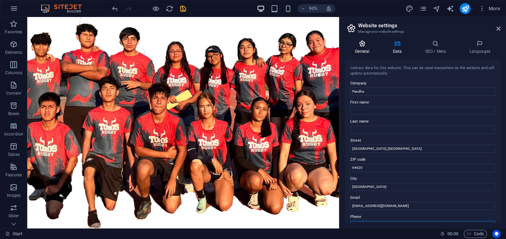
type input "8115018667"
click at [355, 47] on icon at bounding box center [362, 43] width 35 height 7
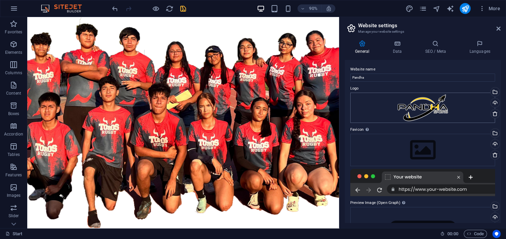
scroll to position [31, 0]
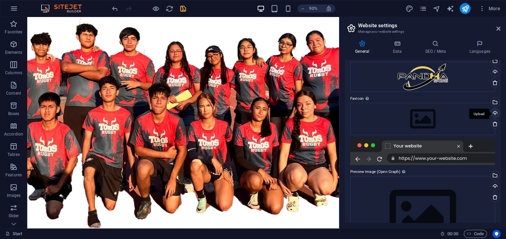
click at [496, 115] on div "Upload" at bounding box center [495, 114] width 10 height 10
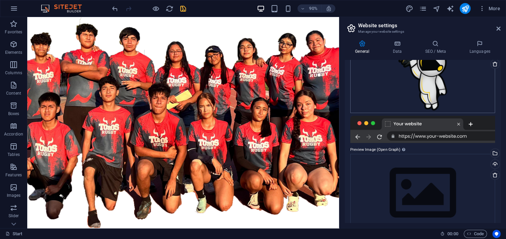
scroll to position [93, 0]
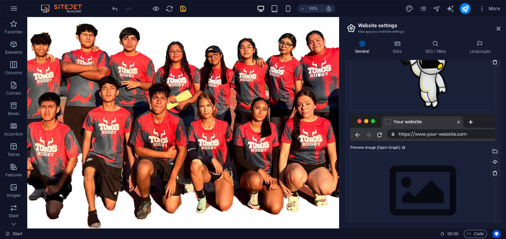
click at [445, 126] on div at bounding box center [423, 127] width 145 height 27
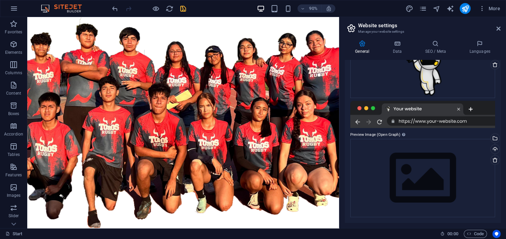
scroll to position [90, 0]
click at [495, 151] on div "Upload" at bounding box center [495, 150] width 10 height 10
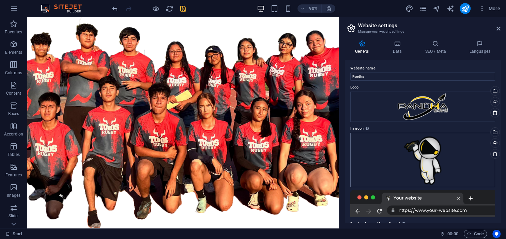
scroll to position [0, 0]
click at [479, 47] on icon at bounding box center [480, 43] width 42 height 7
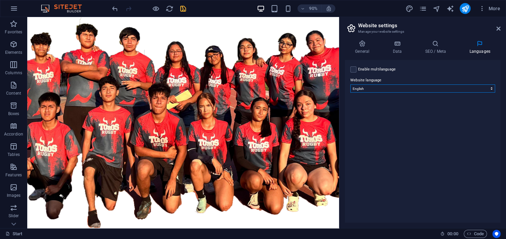
select select "148"
click option "Spanish" at bounding box center [0, 0] width 0 height 0
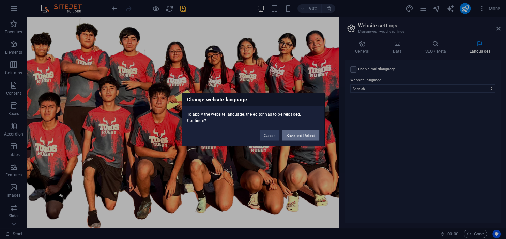
click at [295, 132] on button "Save and Reload" at bounding box center [300, 136] width 37 height 10
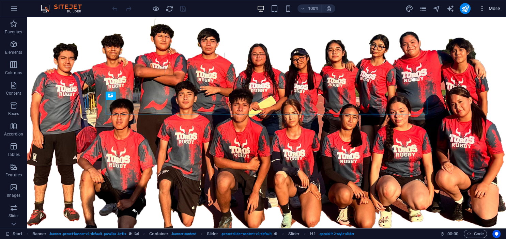
click at [490, 8] on span "More" at bounding box center [489, 8] width 21 height 7
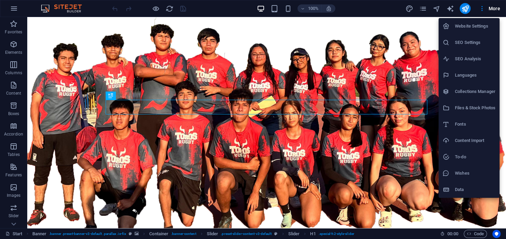
click at [472, 43] on h6 "SEO Settings" at bounding box center [475, 43] width 41 height 8
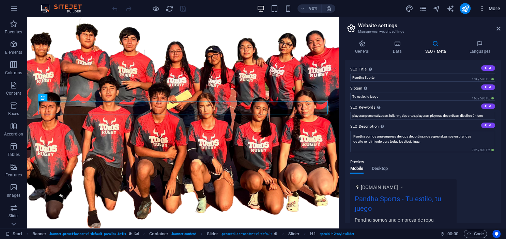
click at [489, 10] on span "More" at bounding box center [489, 8] width 21 height 7
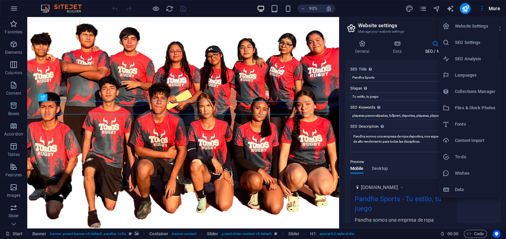
click at [470, 62] on h6 "SEO Analysis" at bounding box center [475, 59] width 41 height 8
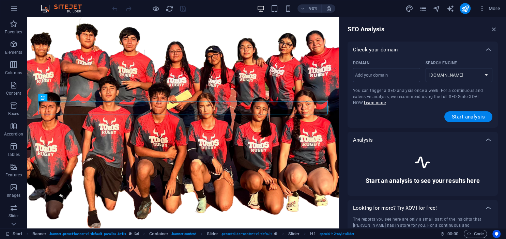
select select "google.com"
click at [385, 76] on input "Domain ​" at bounding box center [386, 75] width 67 height 11
type input "pandha.mx"
click at [458, 115] on span "Start analysis" at bounding box center [468, 116] width 33 height 5
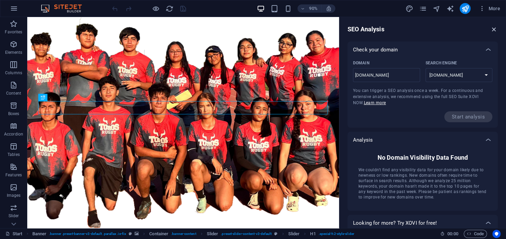
click at [495, 27] on icon "button" at bounding box center [495, 30] width 8 height 8
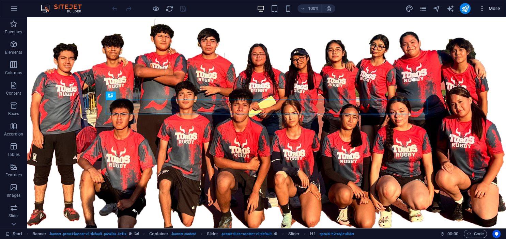
click at [491, 10] on span "More" at bounding box center [489, 8] width 21 height 7
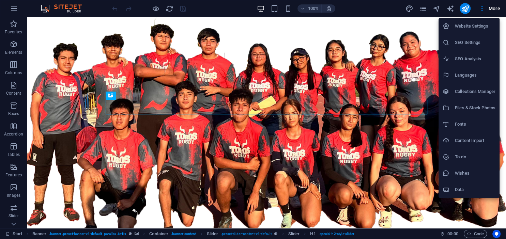
click at [454, 8] on div at bounding box center [253, 119] width 506 height 239
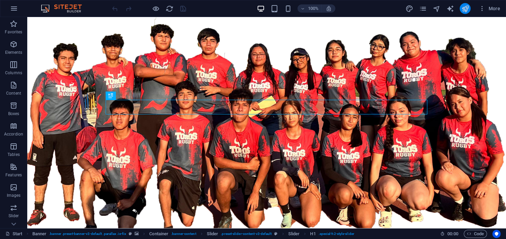
click at [461, 7] on button "publish" at bounding box center [465, 8] width 11 height 11
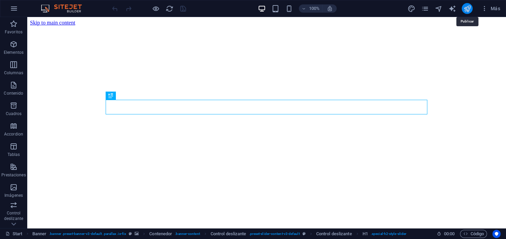
click at [466, 9] on icon "publish" at bounding box center [468, 9] width 8 height 8
